Goal: Task Accomplishment & Management: Manage account settings

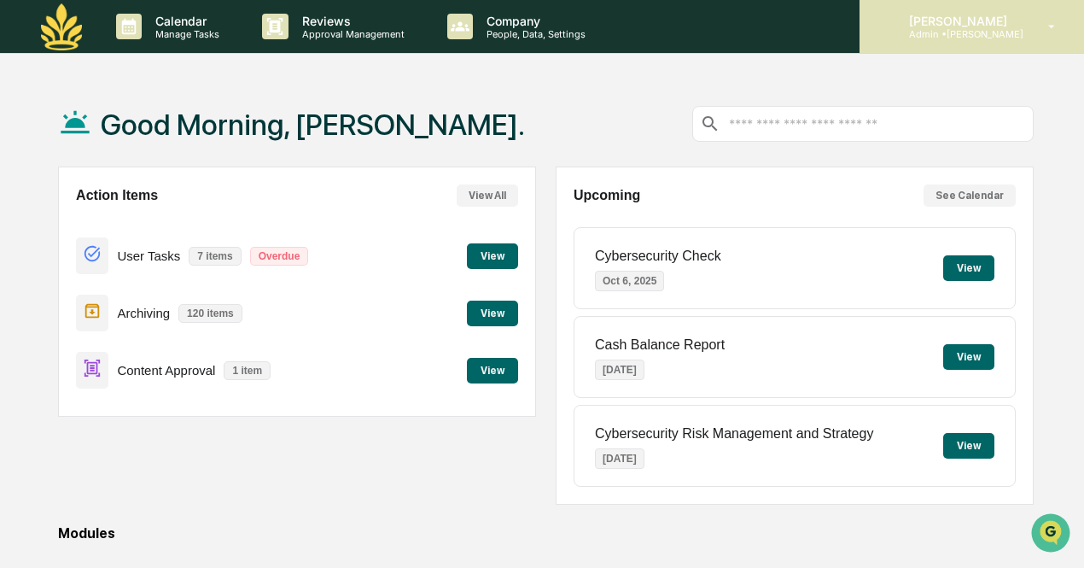
click at [1048, 26] on icon at bounding box center [1052, 27] width 30 height 16
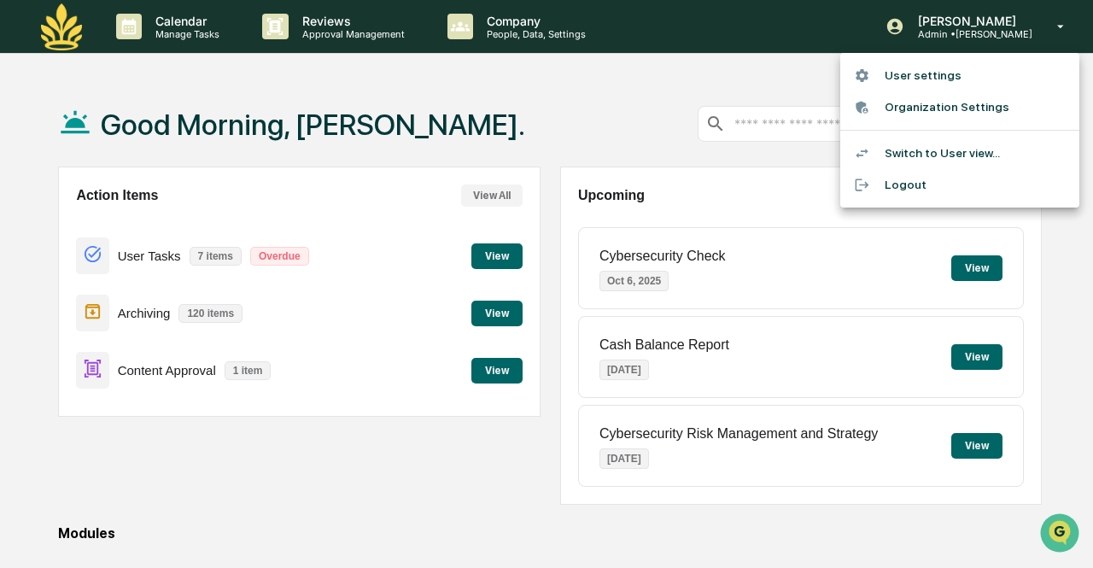
click at [370, 13] on div at bounding box center [546, 284] width 1093 height 568
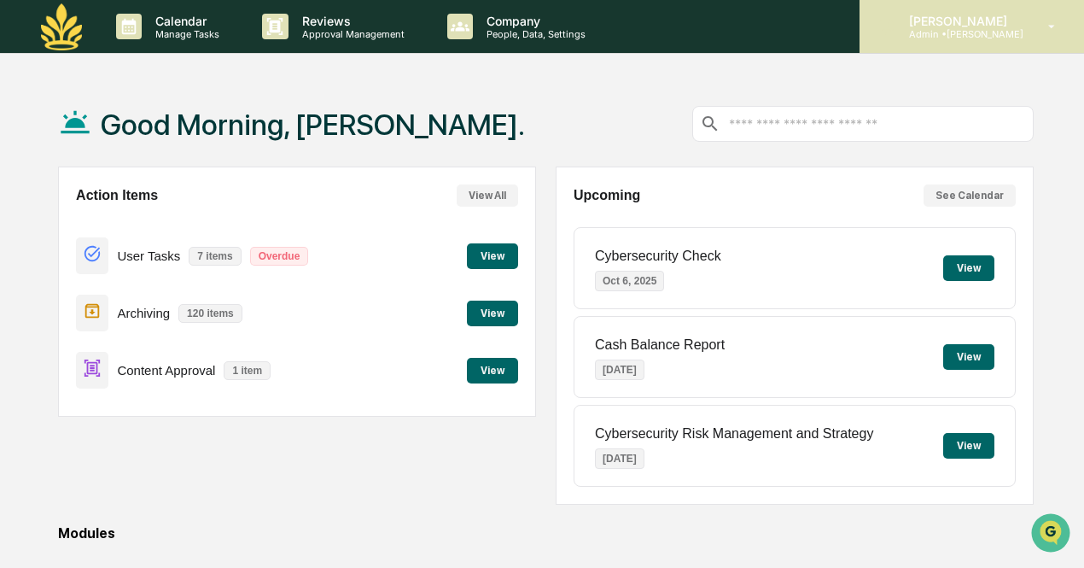
click at [1060, 32] on icon at bounding box center [1052, 27] width 30 height 16
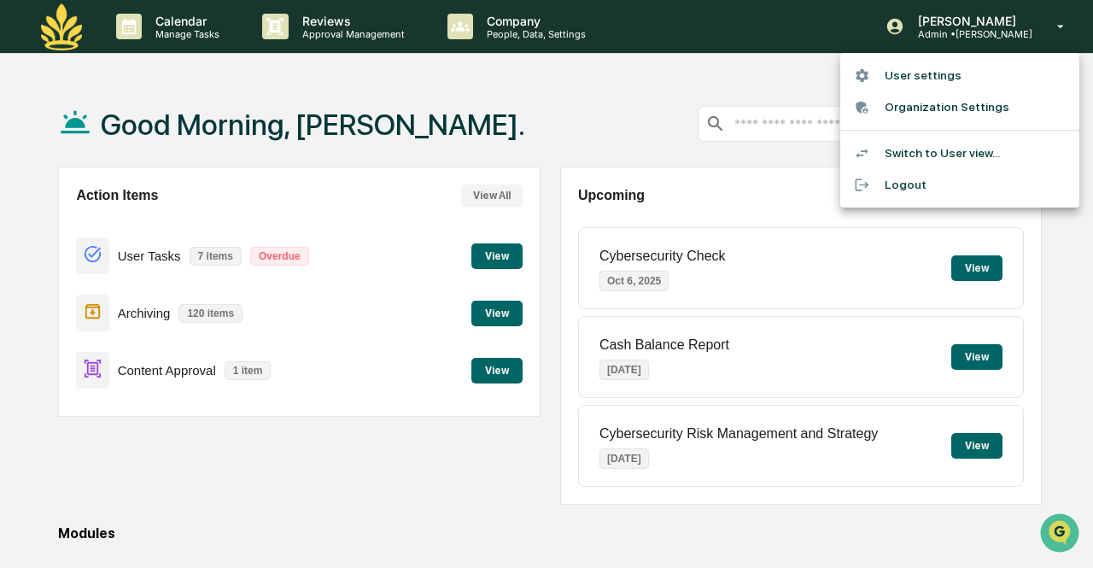
click at [959, 154] on li "Switch to User view..." at bounding box center [959, 153] width 239 height 32
